Goal: Task Accomplishment & Management: Manage account settings

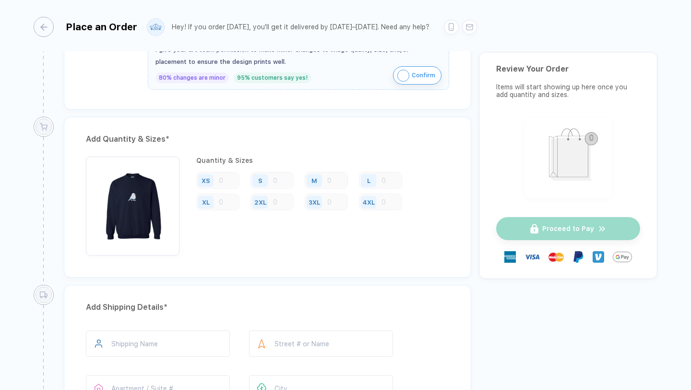
scroll to position [353, 0]
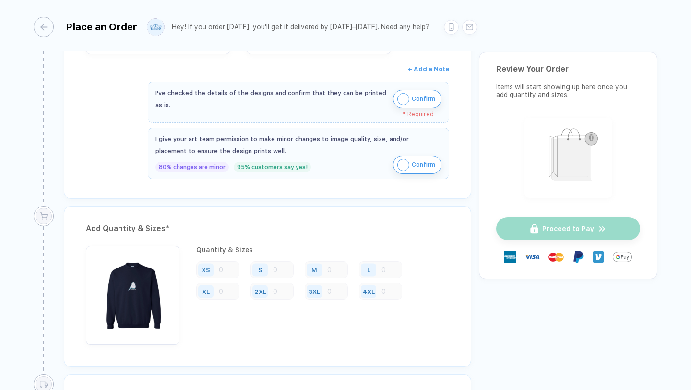
click at [204, 280] on div "XS S M L XL 2XL 3XL 4XL" at bounding box center [322, 280] width 253 height 39
click at [225, 262] on div "XS" at bounding box center [217, 269] width 43 height 17
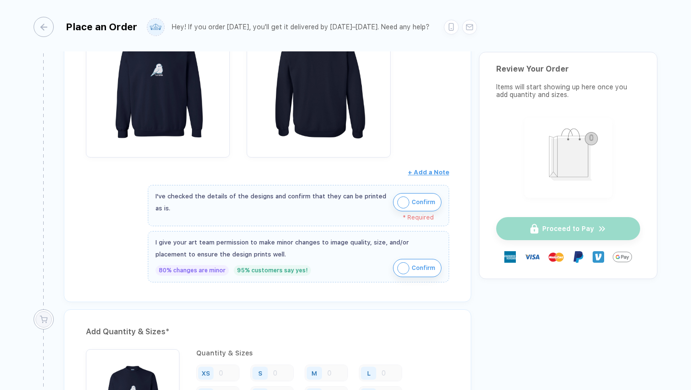
scroll to position [263, 0]
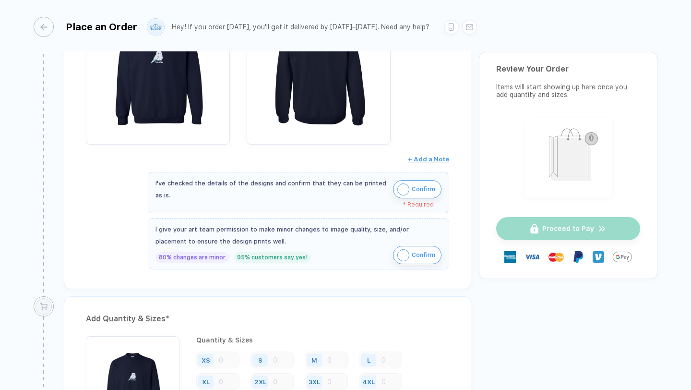
click at [397, 258] on img "button" at bounding box center [403, 255] width 12 height 12
click at [399, 191] on img "button" at bounding box center [403, 189] width 12 height 12
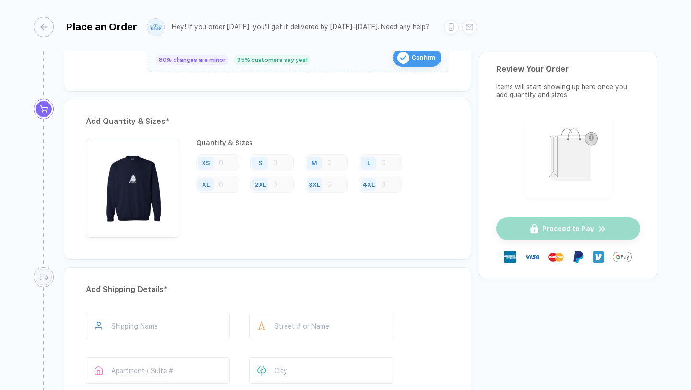
scroll to position [336, 0]
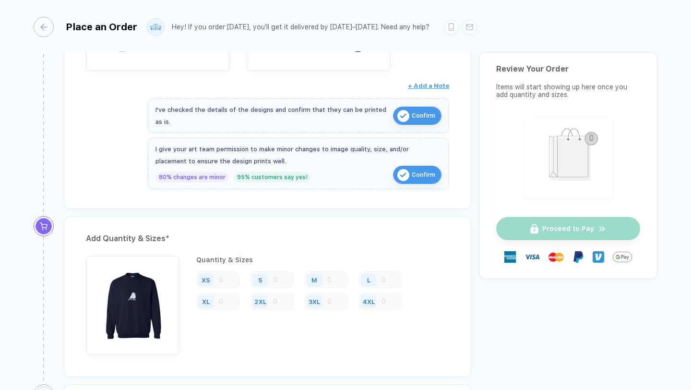
click at [226, 281] on div "XS" at bounding box center [217, 279] width 43 height 17
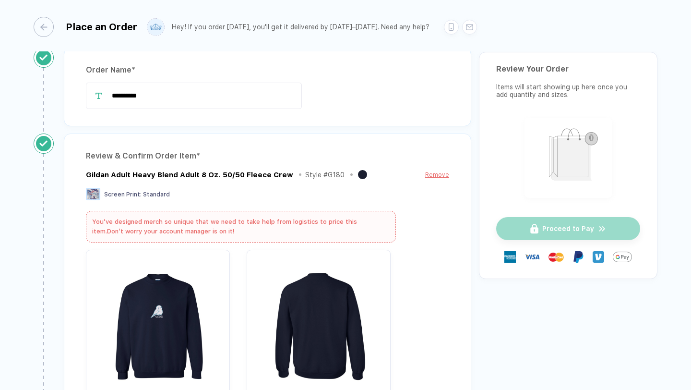
scroll to position [0, 0]
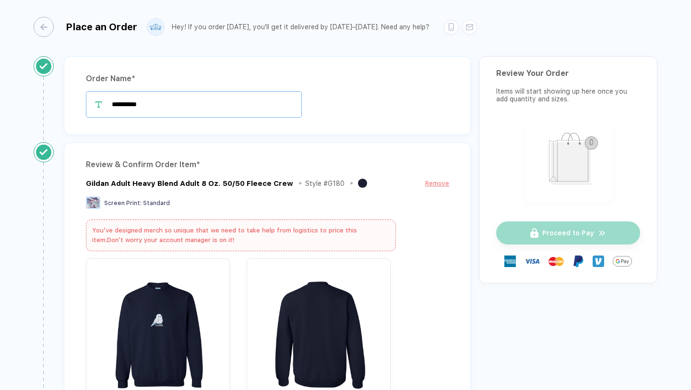
click at [178, 101] on input "**********" at bounding box center [194, 104] width 216 height 26
type input "**********"
click at [286, 125] on div "**********" at bounding box center [267, 95] width 407 height 79
click at [44, 15] on div "Place an Order Hey! If you order [DATE], you'll get it delivered by [DATE]–[DAT…" at bounding box center [346, 25] width 624 height 51
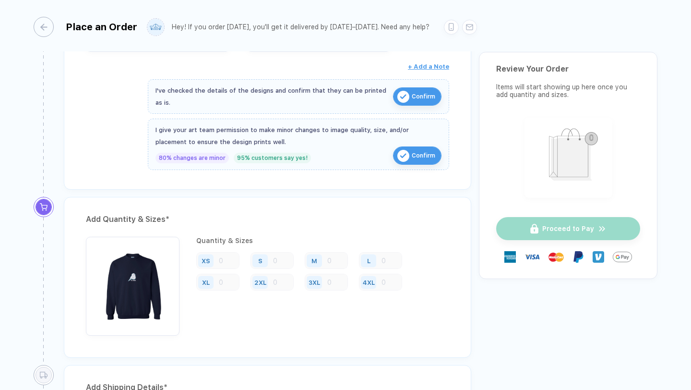
scroll to position [380, 0]
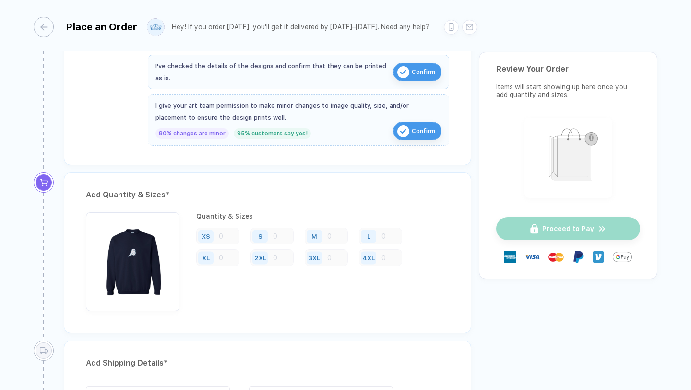
click at [291, 254] on div "2XL" at bounding box center [272, 257] width 43 height 17
click at [273, 231] on div "S" at bounding box center [272, 236] width 43 height 17
click at [209, 232] on div "XS" at bounding box center [206, 235] width 9 height 7
click at [139, 242] on img "button" at bounding box center [133, 259] width 84 height 84
click at [165, 184] on div "Add Quantity & Sizes * Quantity & Sizes XS S M L XL 2XL 3XL 4XL" at bounding box center [267, 252] width 407 height 161
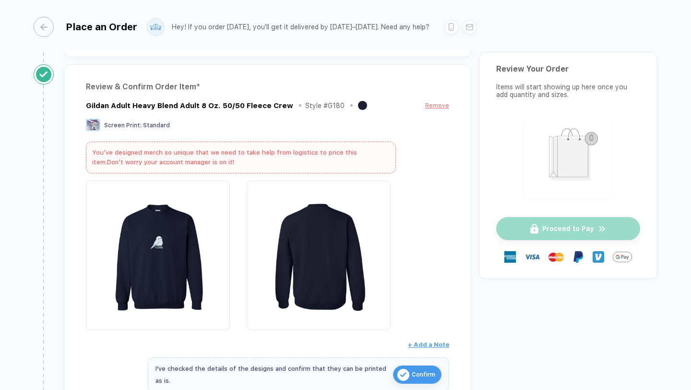
scroll to position [77, 0]
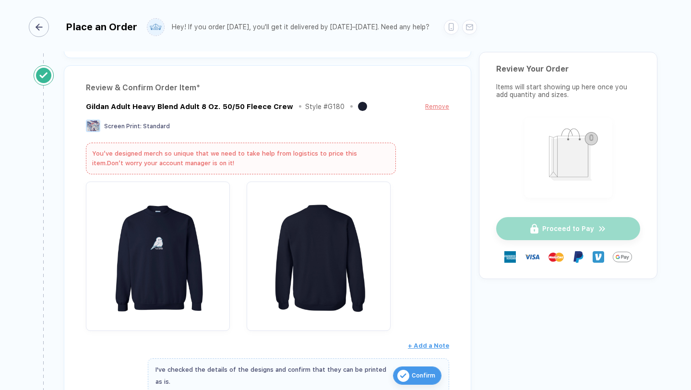
click at [48, 26] on div "button" at bounding box center [39, 27] width 20 height 20
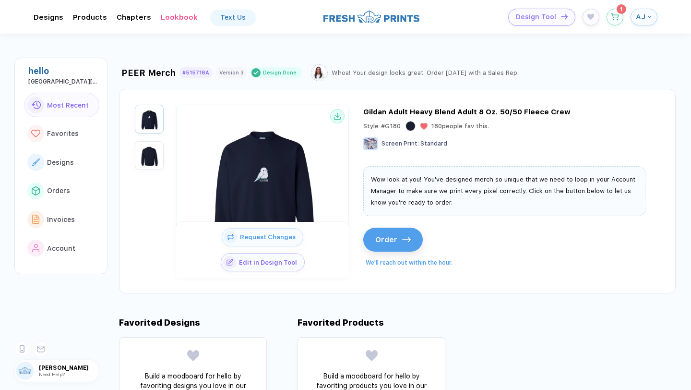
click at [644, 19] on span "AJ" at bounding box center [641, 16] width 10 height 9
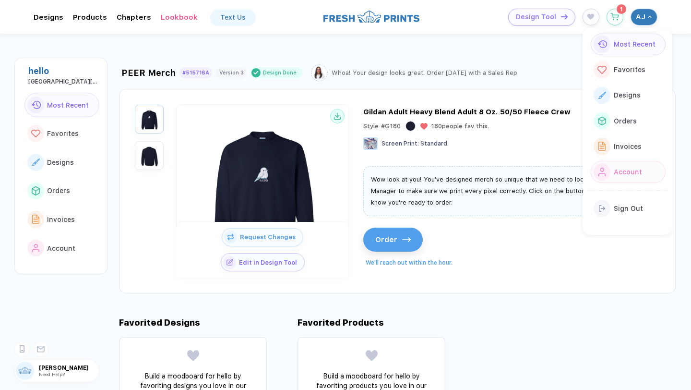
click at [624, 172] on span "Account" at bounding box center [628, 172] width 28 height 8
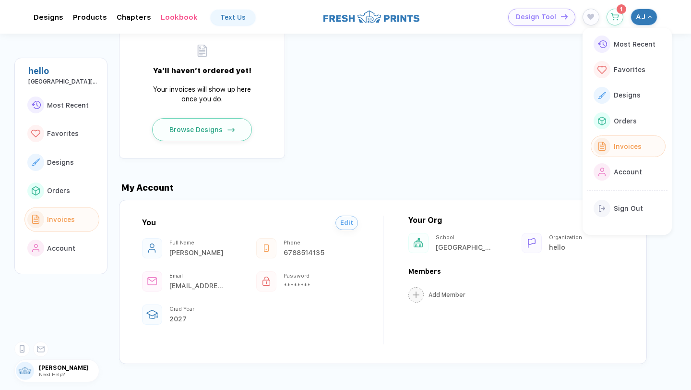
scroll to position [839, 0]
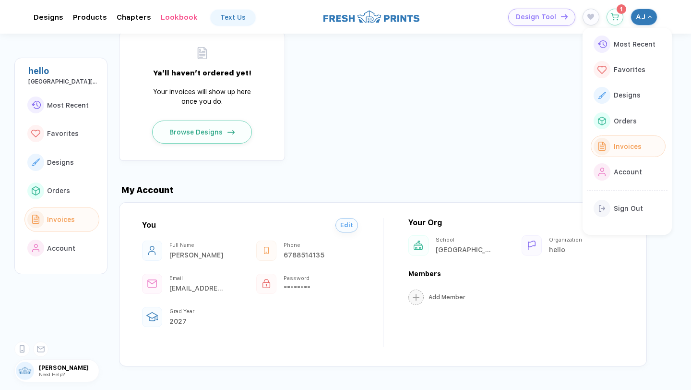
click at [532, 250] on icon at bounding box center [532, 245] width 8 height 10
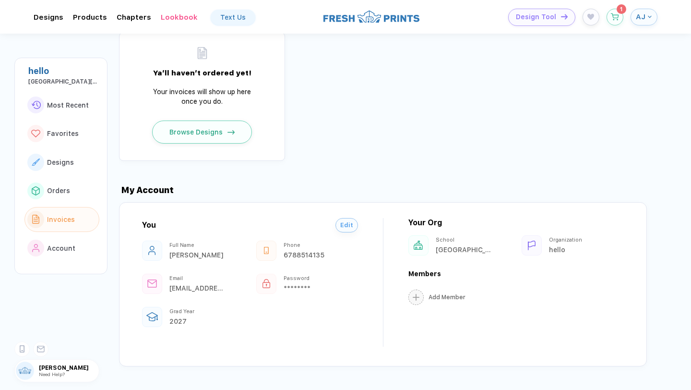
click at [550, 253] on div "hello" at bounding box center [576, 250] width 55 height 8
click at [562, 236] on div "Your Org [GEOGRAPHIC_DATA][US_STATE] Organization hello" at bounding box center [516, 236] width 216 height 37
click at [347, 226] on span "Edit" at bounding box center [346, 222] width 13 height 7
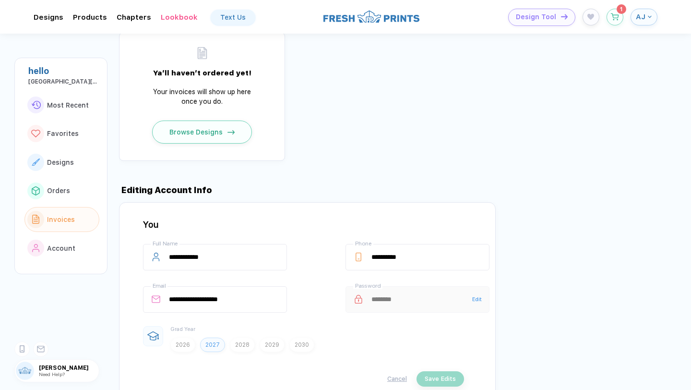
scroll to position [906, 0]
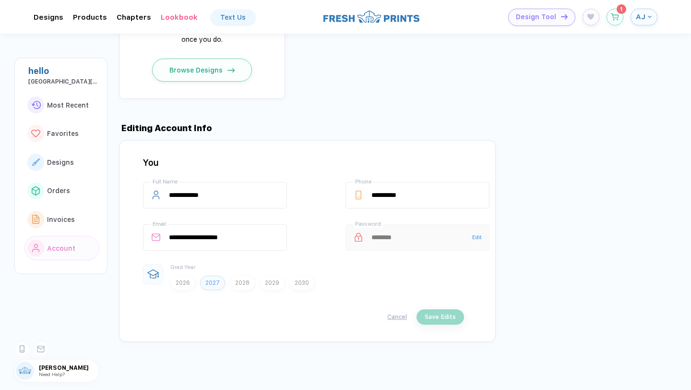
click at [440, 316] on div "Cancel Save Edits" at bounding box center [303, 316] width 321 height 15
click at [63, 246] on span "Account" at bounding box center [61, 248] width 28 height 8
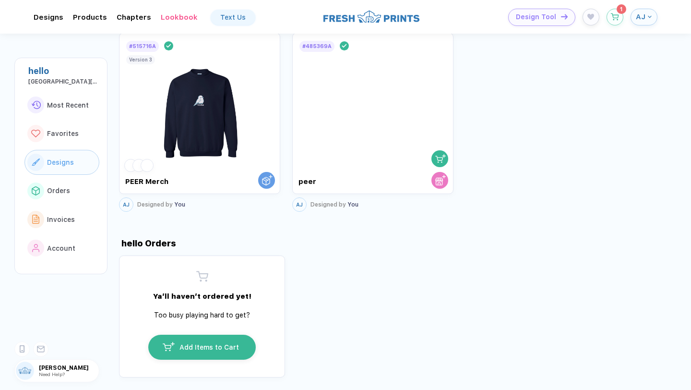
scroll to position [480, 0]
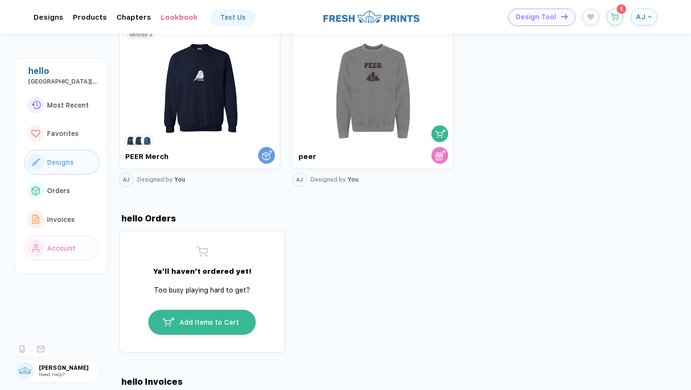
click at [44, 248] on div "Account" at bounding box center [59, 248] width 31 height 8
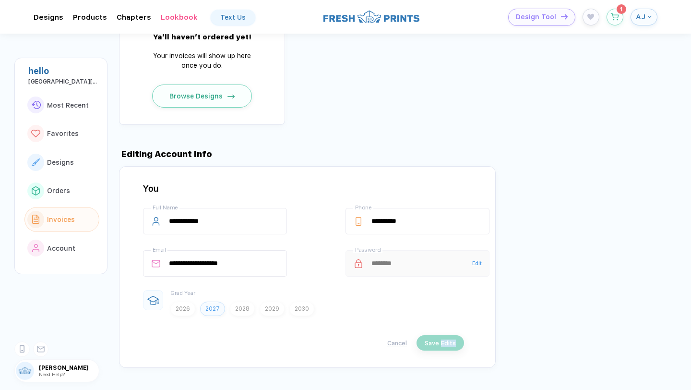
scroll to position [867, 0]
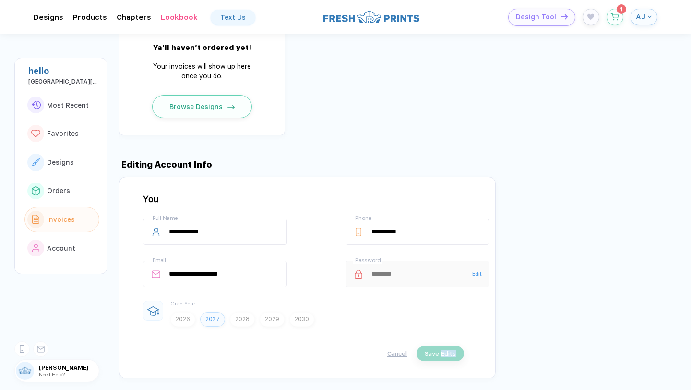
click at [645, 20] on span "AJ" at bounding box center [641, 16] width 10 height 9
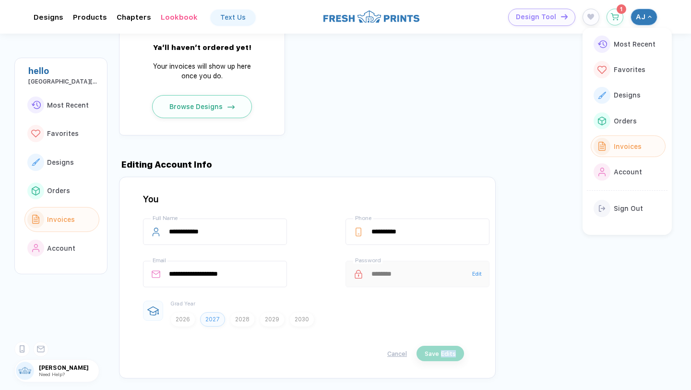
click at [645, 20] on span "AJ" at bounding box center [641, 16] width 10 height 9
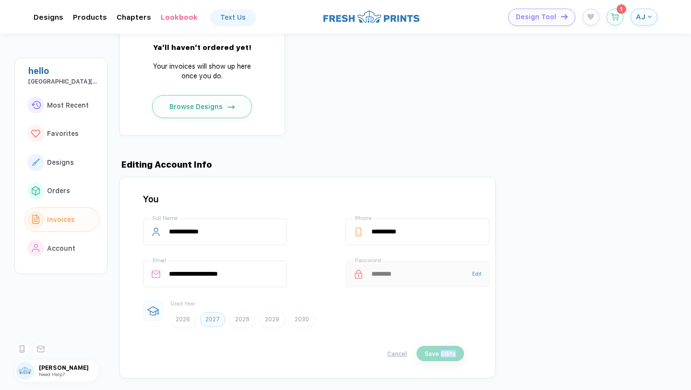
click at [645, 20] on span "AJ" at bounding box center [641, 16] width 10 height 9
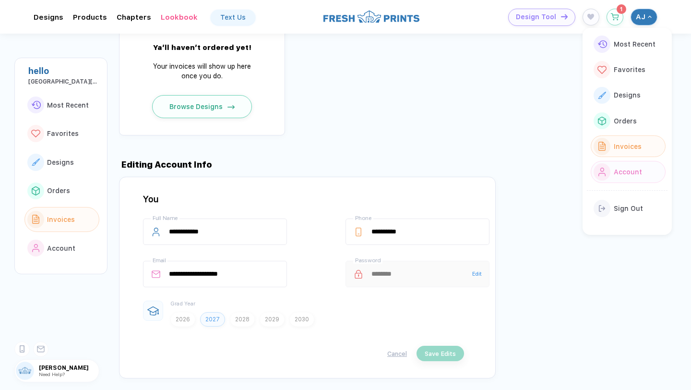
click at [632, 171] on span "Account" at bounding box center [628, 172] width 28 height 8
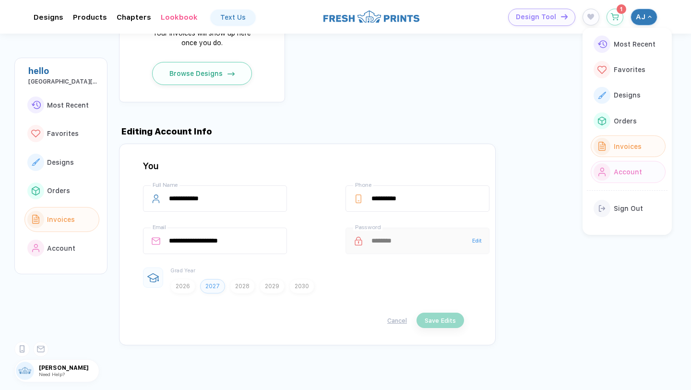
scroll to position [906, 0]
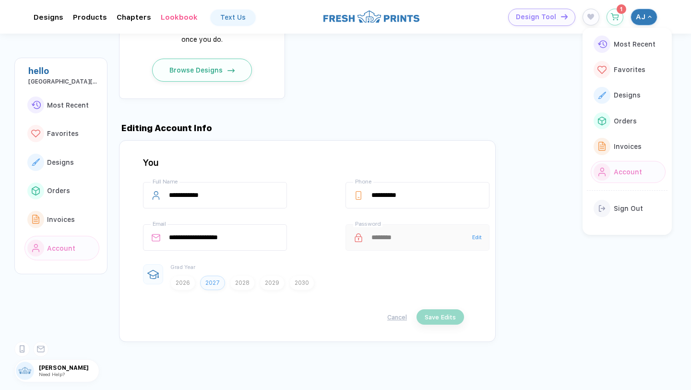
click at [412, 311] on div "Cancel Save Edits" at bounding box center [303, 316] width 321 height 15
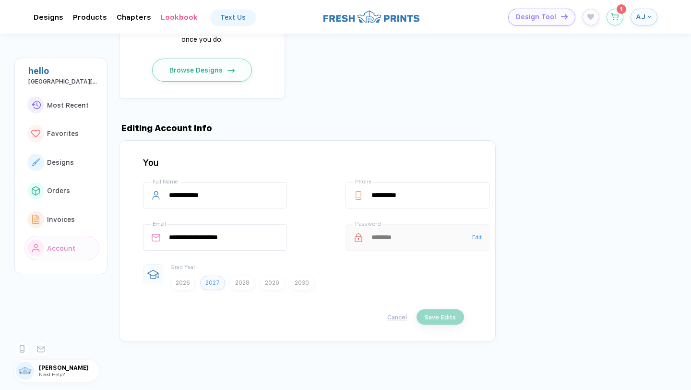
click at [399, 314] on button "Cancel" at bounding box center [397, 316] width 20 height 7
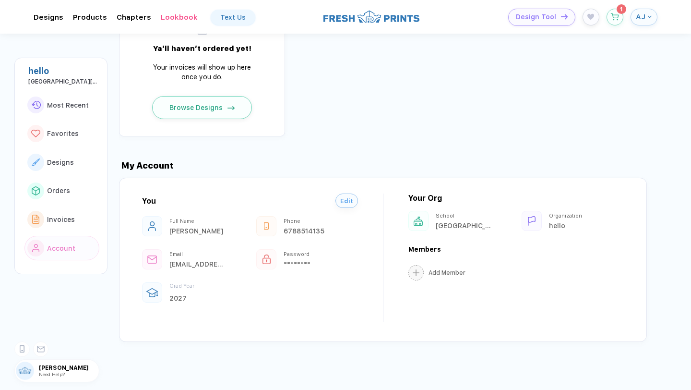
scroll to position [868, 0]
click at [442, 224] on div "[GEOGRAPHIC_DATA][US_STATE]" at bounding box center [463, 226] width 55 height 8
click at [536, 217] on div at bounding box center [532, 221] width 20 height 20
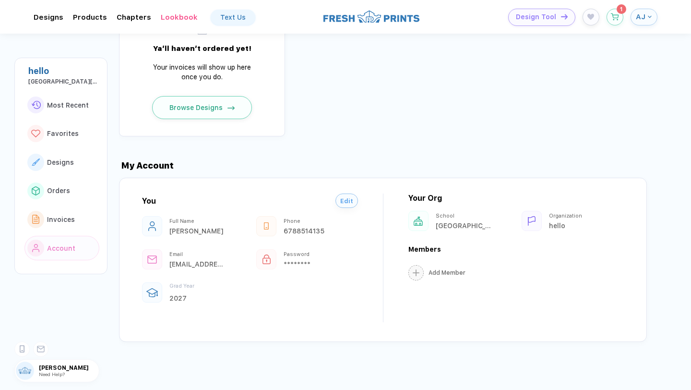
click at [560, 224] on div "hello" at bounding box center [576, 226] width 55 height 8
click at [428, 203] on div "Your Org [GEOGRAPHIC_DATA][US_STATE] Organization hello" at bounding box center [516, 211] width 216 height 37
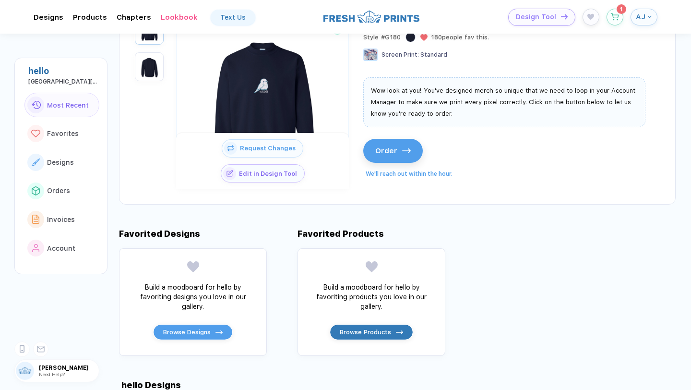
scroll to position [0, 0]
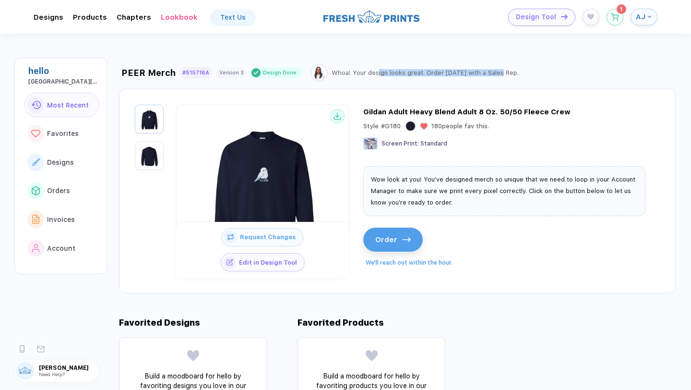
drag, startPoint x: 372, startPoint y: 72, endPoint x: 493, endPoint y: 72, distance: 121.0
click at [493, 72] on div "Whoa! Your design looks great. Order [DATE] with a Sales Rep." at bounding box center [425, 72] width 187 height 7
drag, startPoint x: 508, startPoint y: 72, endPoint x: 348, endPoint y: 76, distance: 159.9
click at [348, 76] on div "PEER Merch #515716A Version 3 Design Done Whoa! Your design looks great. Order …" at bounding box center [321, 72] width 404 height 17
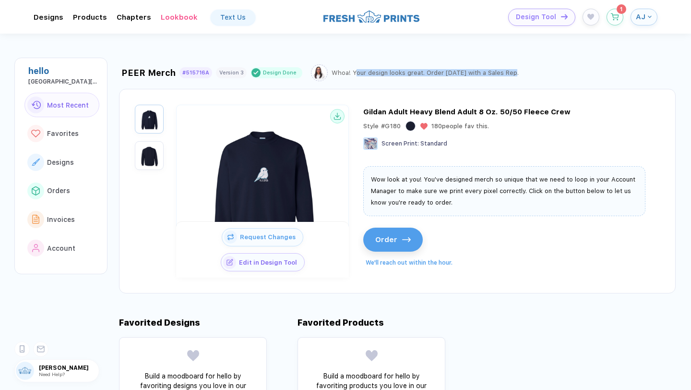
click at [348, 76] on div "Whoa! Your design looks great. Order [DATE] with a Sales Rep." at bounding box center [425, 72] width 187 height 7
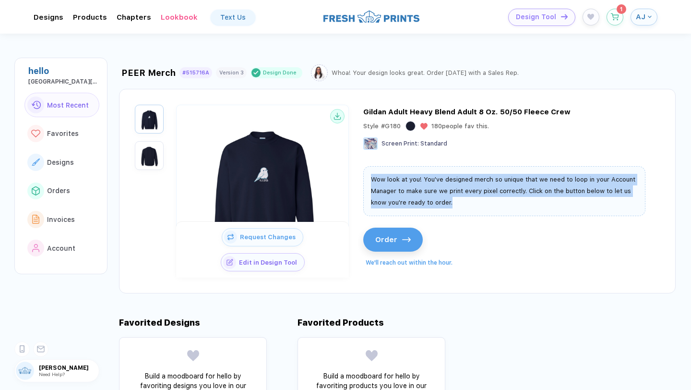
drag, startPoint x: 371, startPoint y: 175, endPoint x: 523, endPoint y: 199, distance: 153.6
click at [523, 199] on div "Wow look at you! You've designed merch so unique that we need to loop in your A…" at bounding box center [504, 191] width 282 height 50
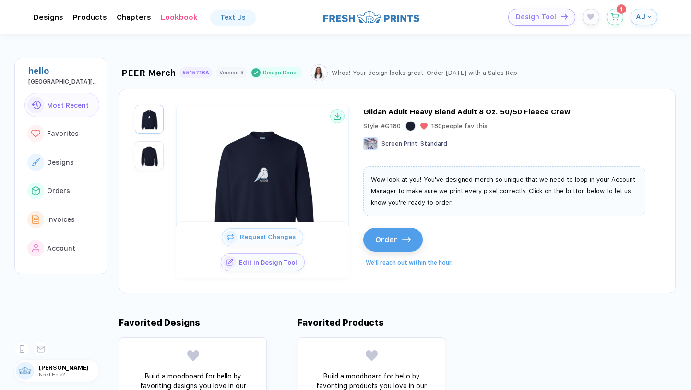
click at [639, 21] on span "AJ" at bounding box center [641, 16] width 10 height 9
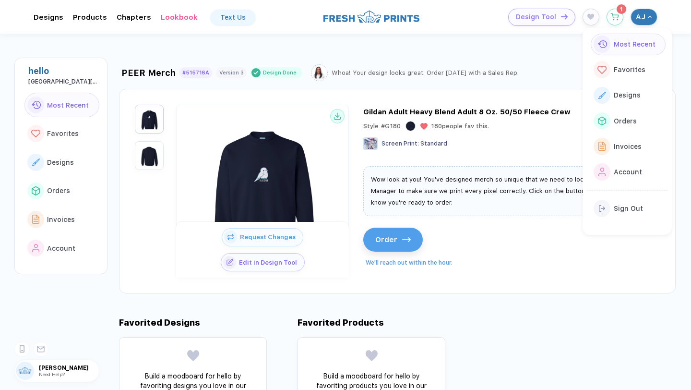
click at [55, 90] on div "hello [GEOGRAPHIC_DATA][US_STATE] Most Recent Favorites Designs Orders Invoices…" at bounding box center [60, 166] width 93 height 216
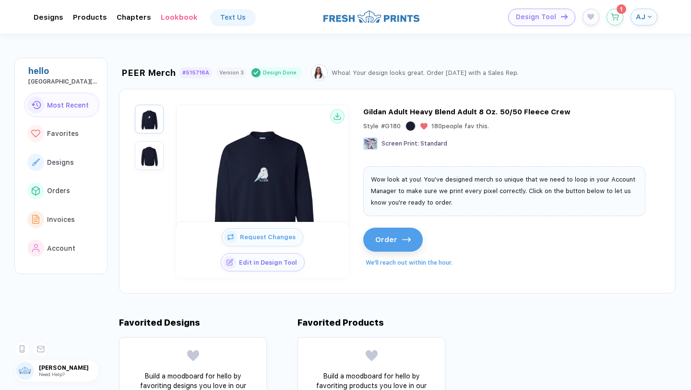
click at [38, 77] on div "hello [GEOGRAPHIC_DATA][US_STATE]" at bounding box center [63, 75] width 71 height 19
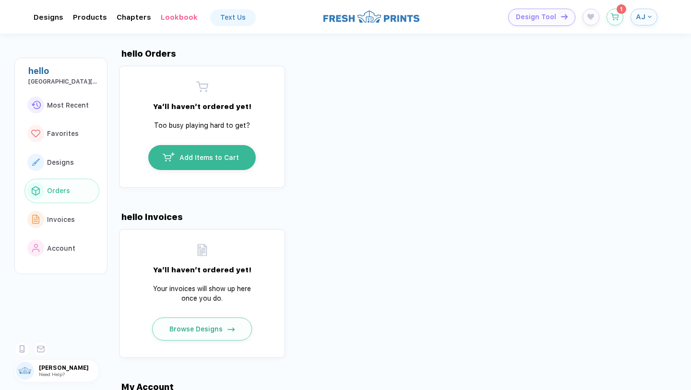
scroll to position [868, 0]
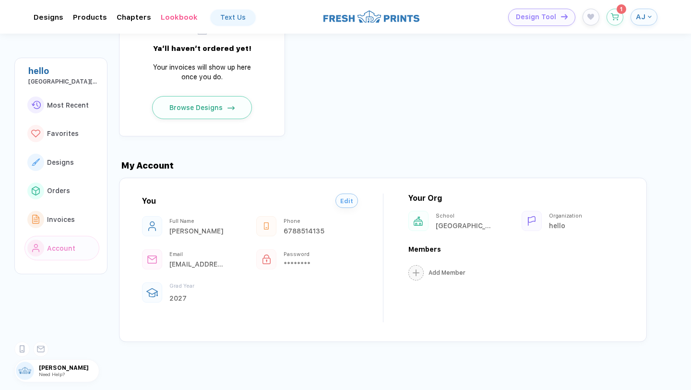
click at [522, 192] on div "You Edit Full Name [PERSON_NAME] Phone [PHONE_NUMBER] Email [EMAIL_ADDRESS][DOM…" at bounding box center [383, 260] width 528 height 164
click at [419, 207] on div "Your Org [GEOGRAPHIC_DATA][US_STATE] Organization hello" at bounding box center [516, 211] width 216 height 37
click at [459, 210] on div "Your Org [GEOGRAPHIC_DATA][US_STATE] Organization hello" at bounding box center [516, 211] width 216 height 37
click at [459, 222] on div "[GEOGRAPHIC_DATA][US_STATE]" at bounding box center [463, 226] width 55 height 8
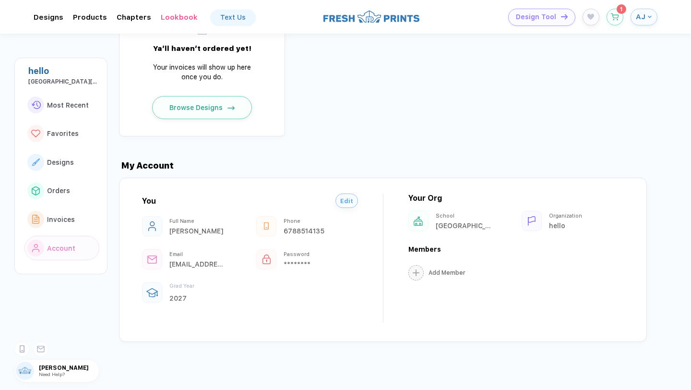
click at [556, 221] on div "Organization hello" at bounding box center [576, 221] width 55 height 17
click at [427, 274] on button "Add Member" at bounding box center [436, 270] width 57 height 15
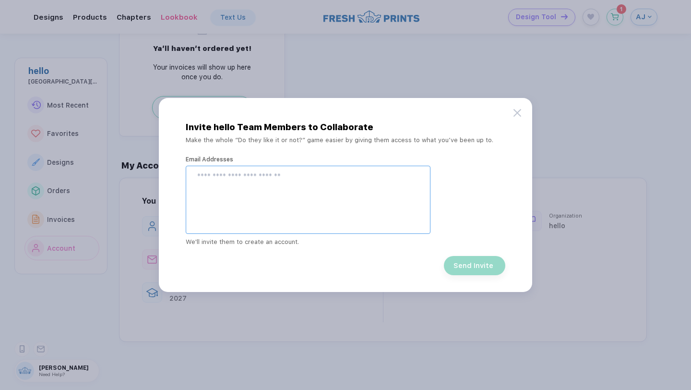
click at [327, 180] on input "email" at bounding box center [309, 177] width 224 height 11
click at [518, 110] on icon at bounding box center [518, 113] width 8 height 8
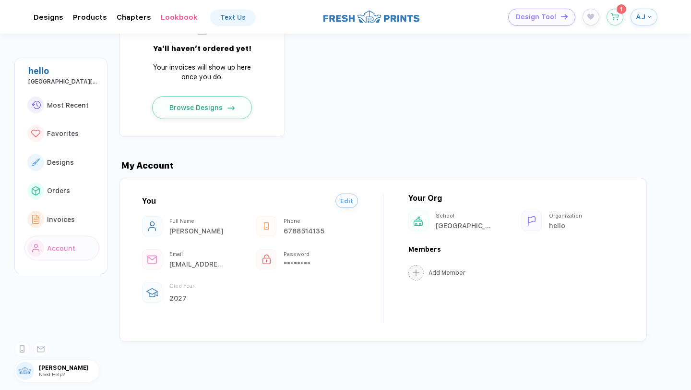
click at [543, 212] on div "Organization hello" at bounding box center [572, 221] width 101 height 20
click at [547, 222] on div "Organization hello" at bounding box center [572, 221] width 101 height 20
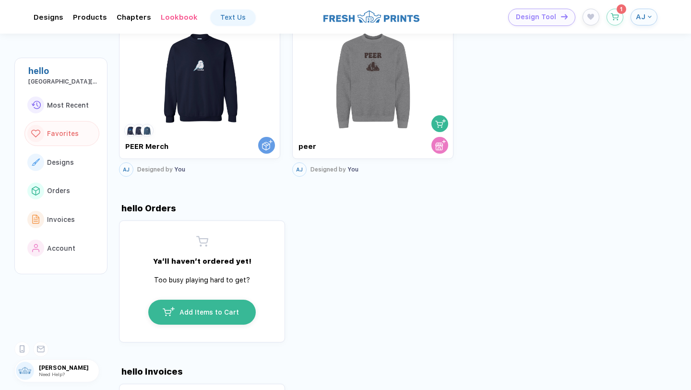
scroll to position [136, 0]
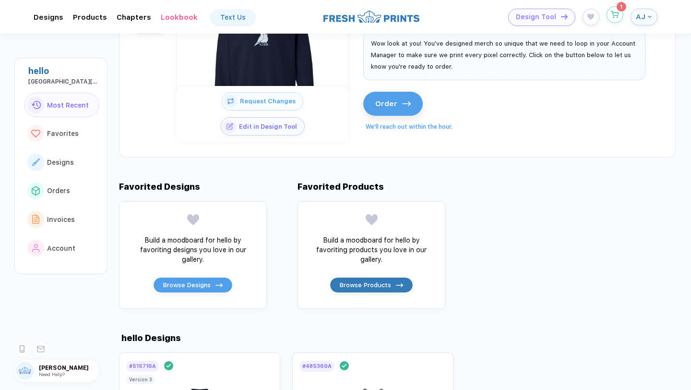
click at [618, 19] on button "button" at bounding box center [615, 14] width 17 height 17
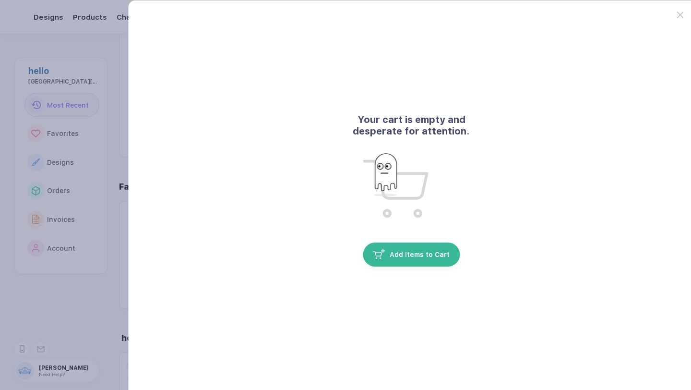
click at [685, 13] on div at bounding box center [686, 9] width 18 height 18
click at [677, 12] on icon at bounding box center [680, 15] width 7 height 7
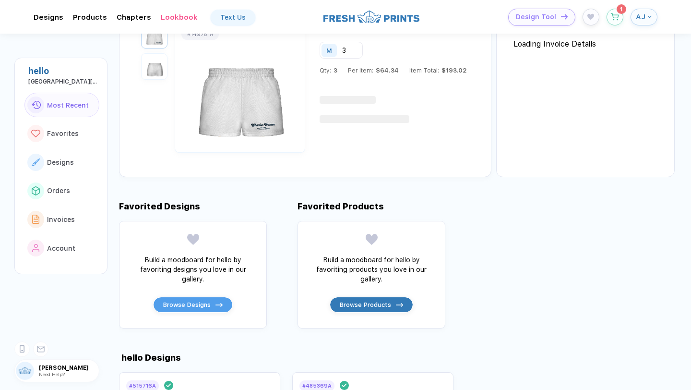
scroll to position [0, 0]
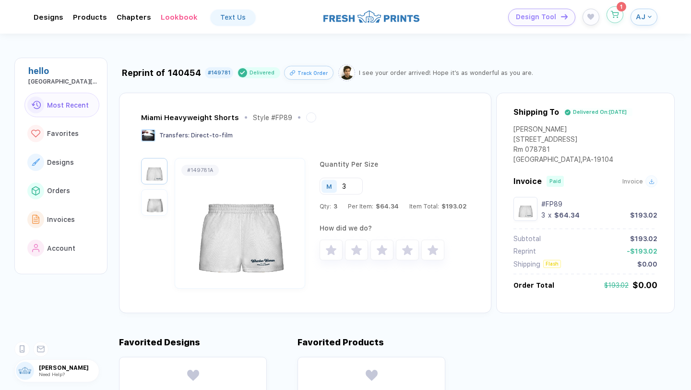
click at [608, 16] on button "button" at bounding box center [615, 14] width 17 height 17
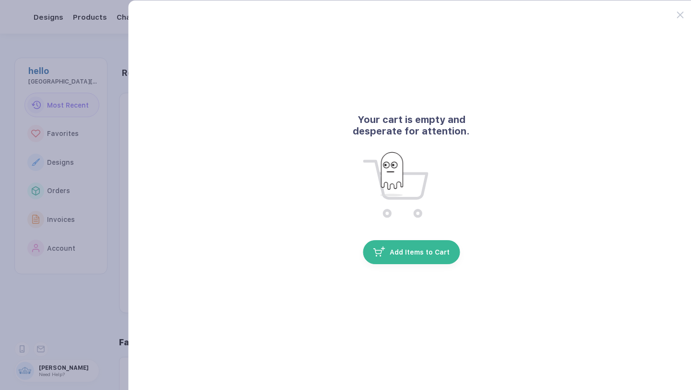
click at [416, 261] on button "Add Items to Cart" at bounding box center [411, 252] width 97 height 24
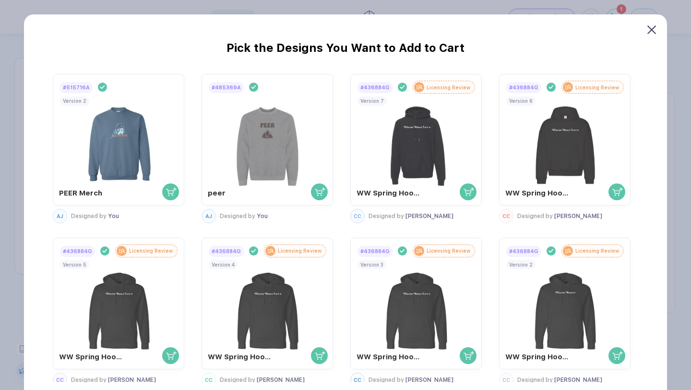
click at [653, 30] on icon at bounding box center [651, 29] width 9 height 9
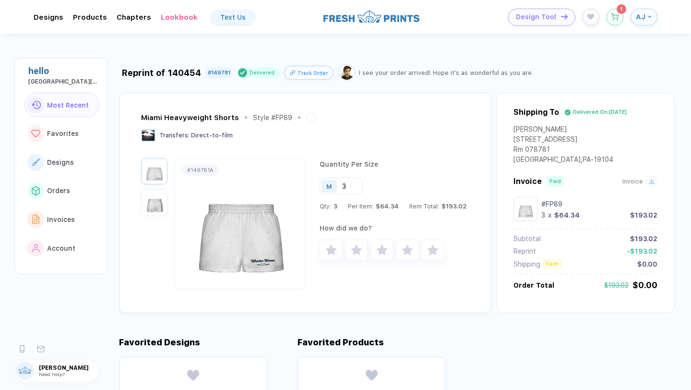
drag, startPoint x: 513, startPoint y: 113, endPoint x: 573, endPoint y: 136, distance: 64.3
click at [573, 136] on div "Shipping To Delivered On: [DATE] [PERSON_NAME] [STREET_ADDRESS]" at bounding box center [586, 142] width 144 height 68
drag, startPoint x: 575, startPoint y: 158, endPoint x: 503, endPoint y: 126, distance: 79.1
click at [503, 126] on div "Shipping To Delivered On: [DATE] [PERSON_NAME] 3820 Locust Walk Rm 078781 [GEOG…" at bounding box center [585, 203] width 179 height 220
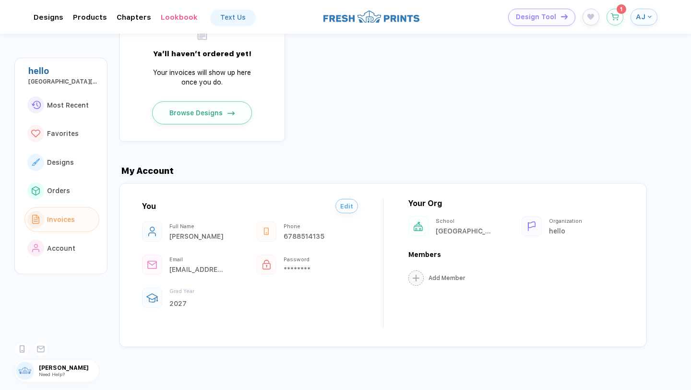
scroll to position [888, 0]
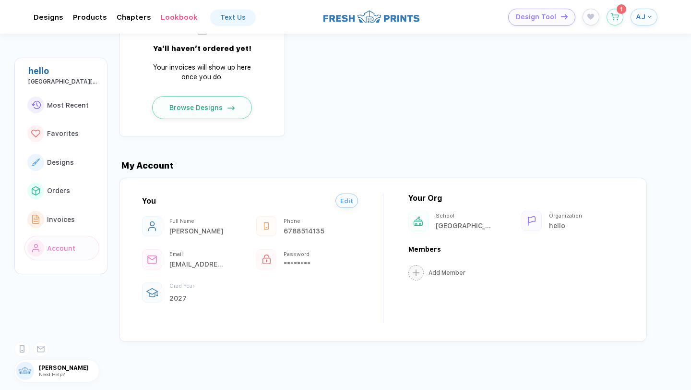
click at [633, 22] on button "AJ" at bounding box center [644, 17] width 27 height 17
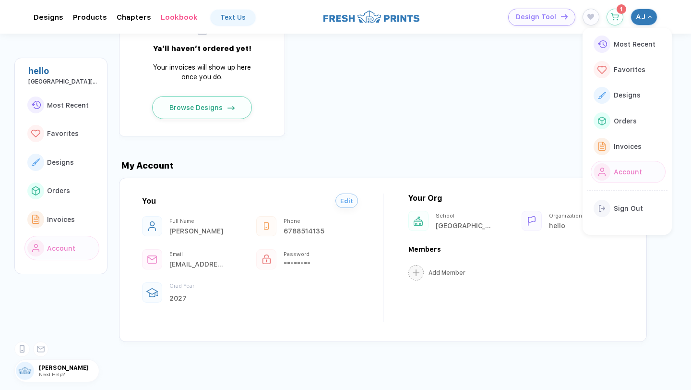
click at [614, 173] on span "Account" at bounding box center [628, 172] width 28 height 8
click at [632, 119] on span "Orders" at bounding box center [625, 121] width 23 height 8
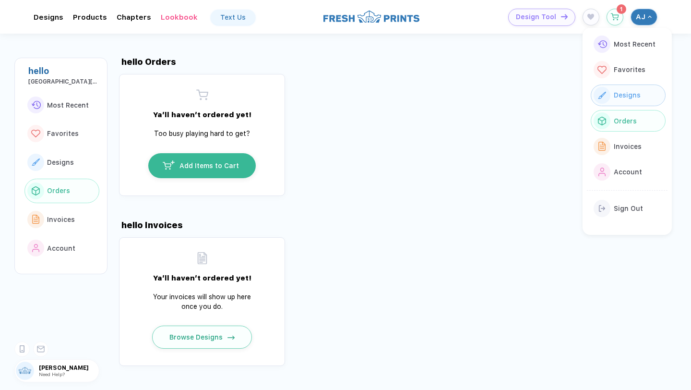
scroll to position [656, 0]
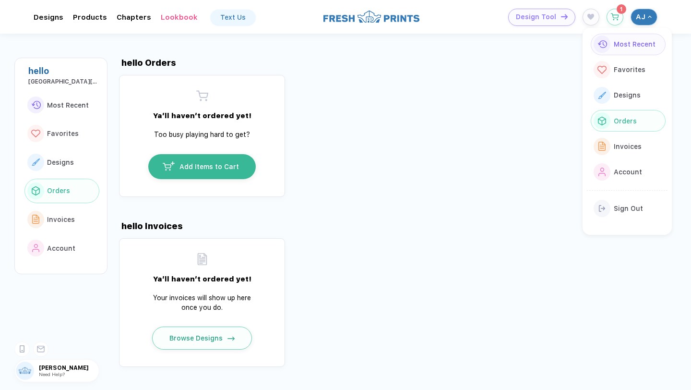
click at [632, 48] on div "Most Recent" at bounding box center [633, 44] width 45 height 11
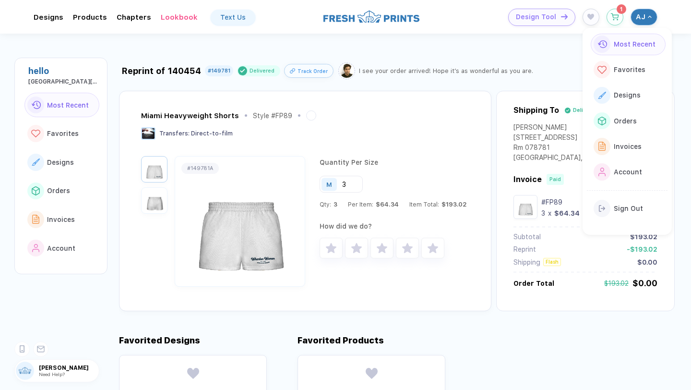
scroll to position [0, 0]
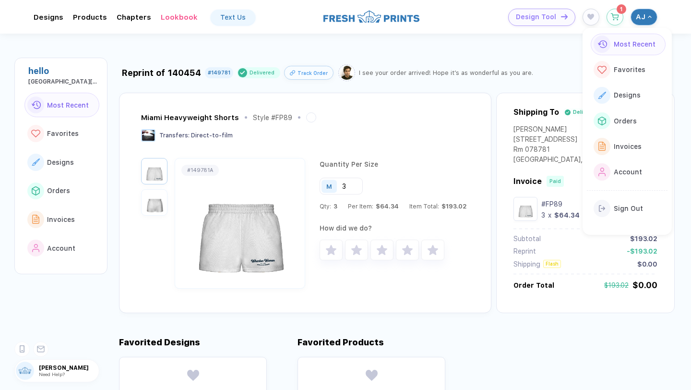
click at [462, 116] on div "Miami Heavyweight Shorts Style # FP89" at bounding box center [304, 120] width 326 height 17
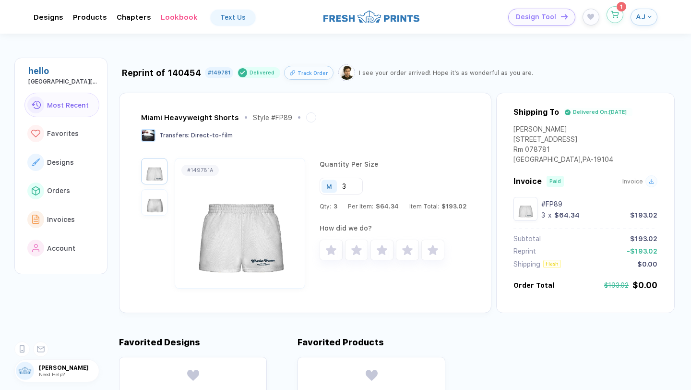
click at [610, 16] on button "button" at bounding box center [615, 14] width 17 height 17
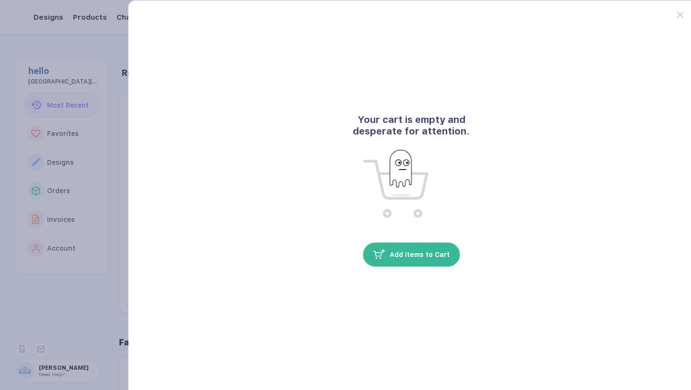
click at [94, 263] on button "button" at bounding box center [345, 195] width 691 height 390
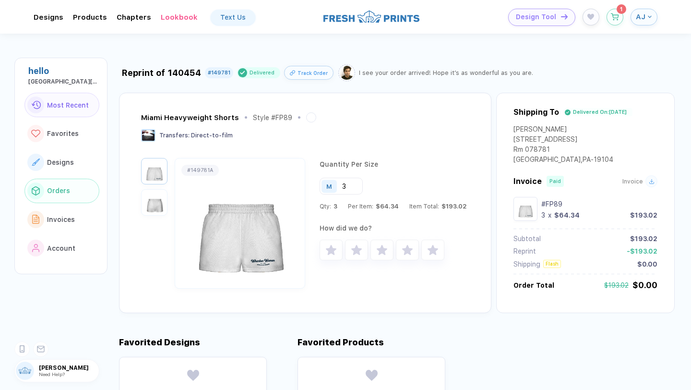
click at [60, 195] on button "Orders" at bounding box center [61, 191] width 75 height 25
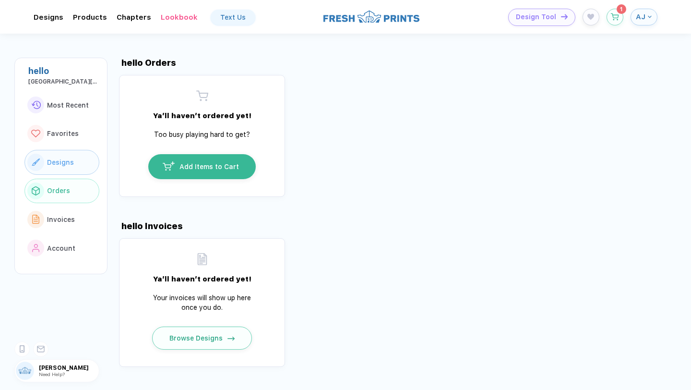
click at [59, 156] on button "Designs" at bounding box center [61, 162] width 75 height 25
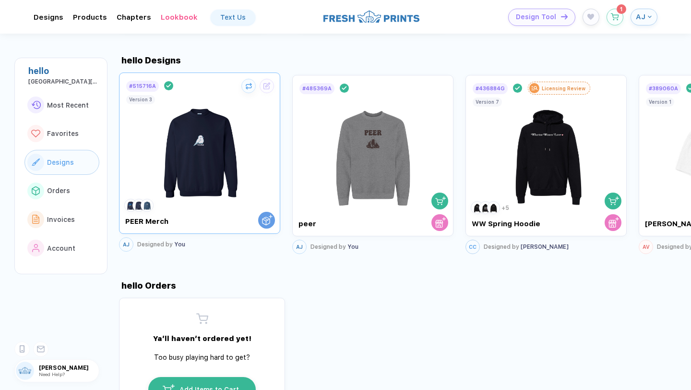
scroll to position [431, 0]
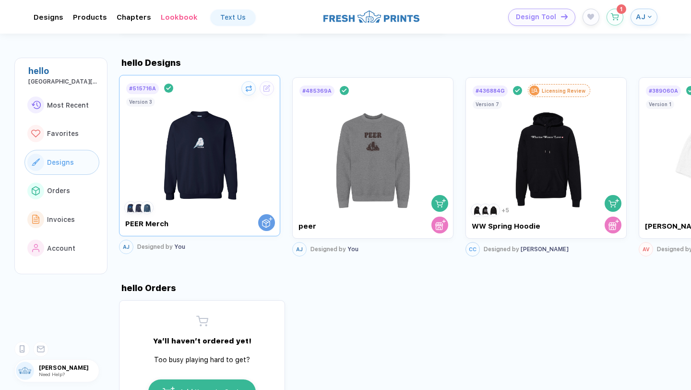
click at [165, 170] on img at bounding box center [200, 151] width 108 height 113
